Goal: Task Accomplishment & Management: Use online tool/utility

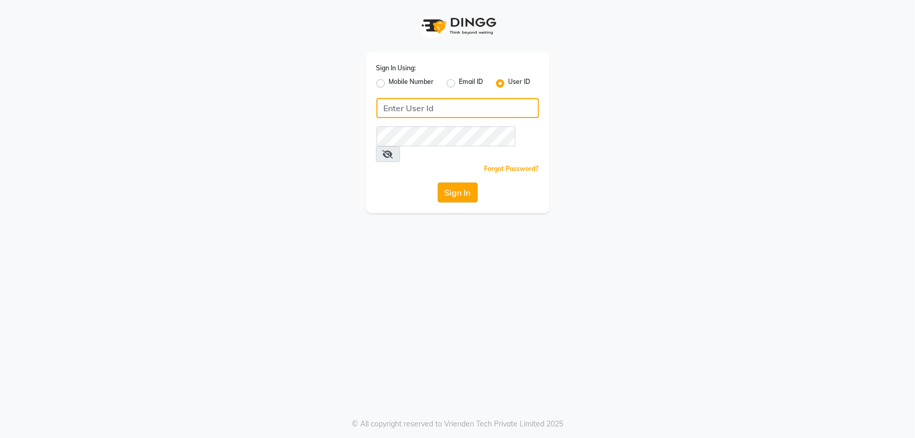
type input "e1781-02"
click at [451, 183] on button "Sign In" at bounding box center [458, 193] width 40 height 20
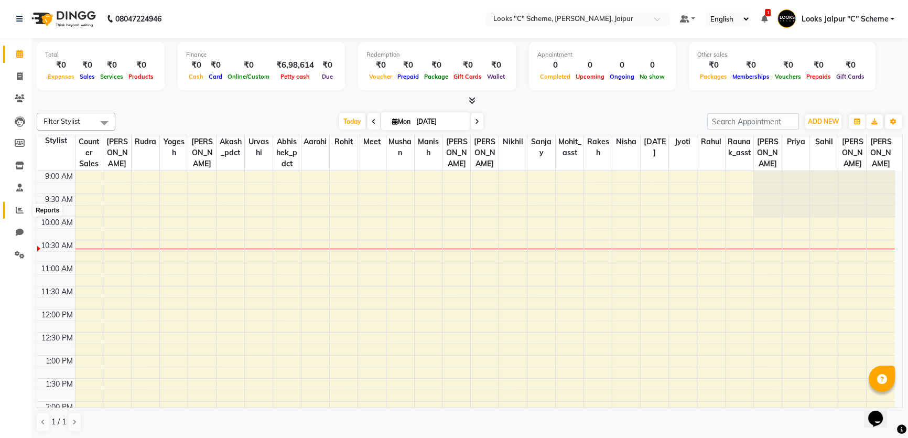
click at [16, 211] on icon at bounding box center [20, 210] width 8 height 8
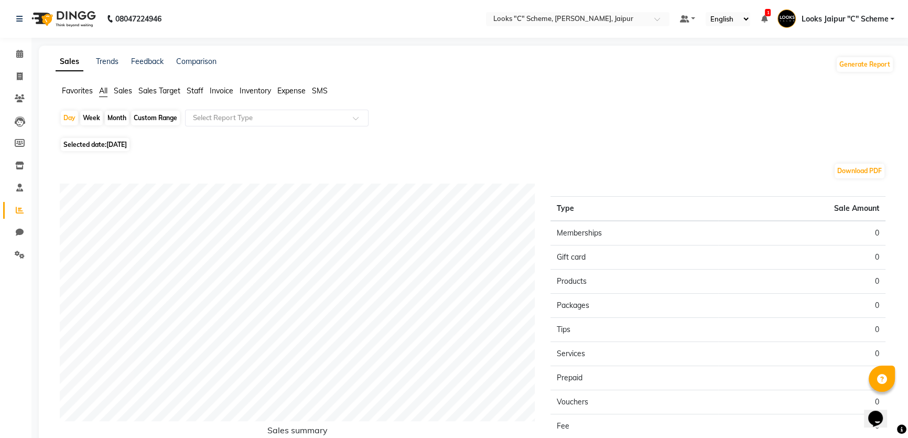
click at [198, 89] on span "Staff" at bounding box center [195, 90] width 17 height 9
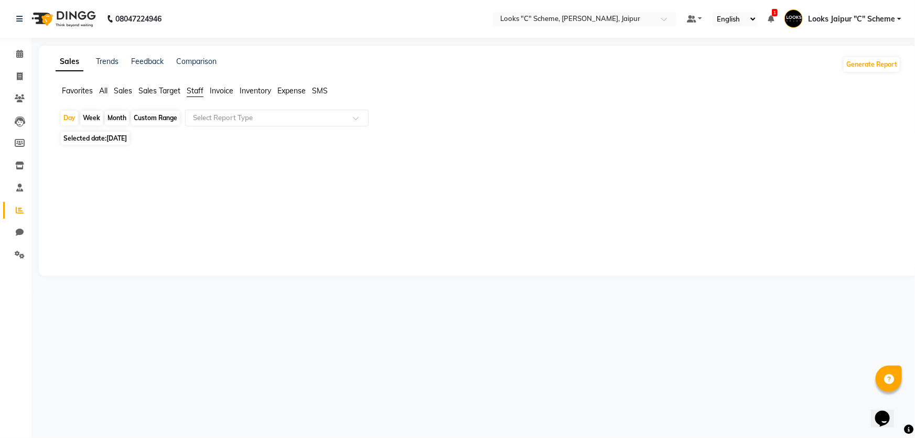
click at [127, 138] on span "[DATE]" at bounding box center [116, 138] width 20 height 8
select select "9"
select select "2025"
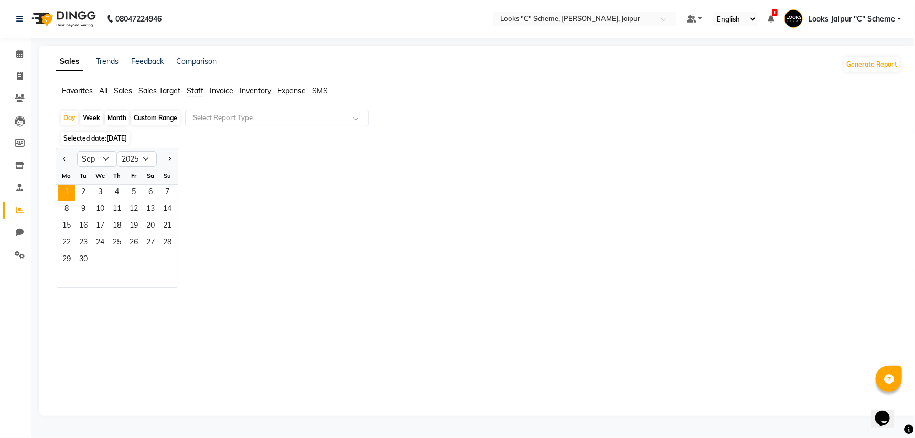
drag, startPoint x: 457, startPoint y: 165, endPoint x: 451, endPoint y: 172, distance: 8.9
click at [457, 168] on div "Jan Feb Mar Apr May Jun [DATE] Aug Sep Oct Nov [DATE] 2016 2017 2018 2019 2020 …" at bounding box center [479, 218] width 846 height 140
click at [28, 52] on span at bounding box center [19, 54] width 18 height 12
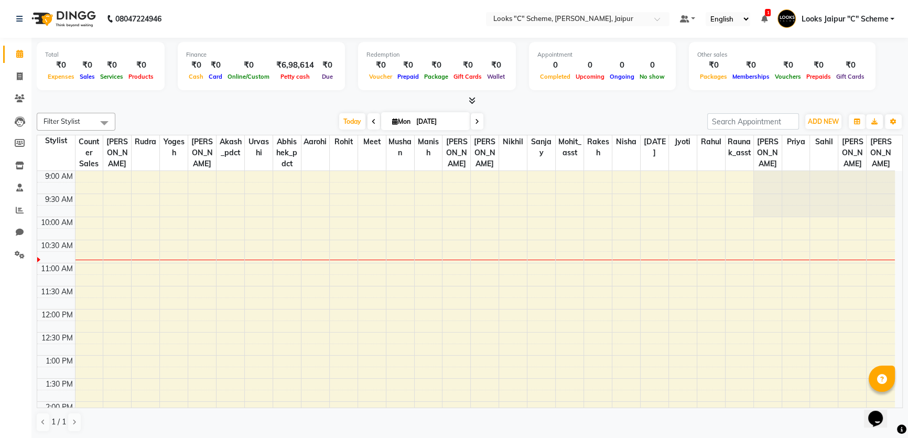
click at [427, 98] on div at bounding box center [470, 100] width 867 height 11
